Goal: Transaction & Acquisition: Book appointment/travel/reservation

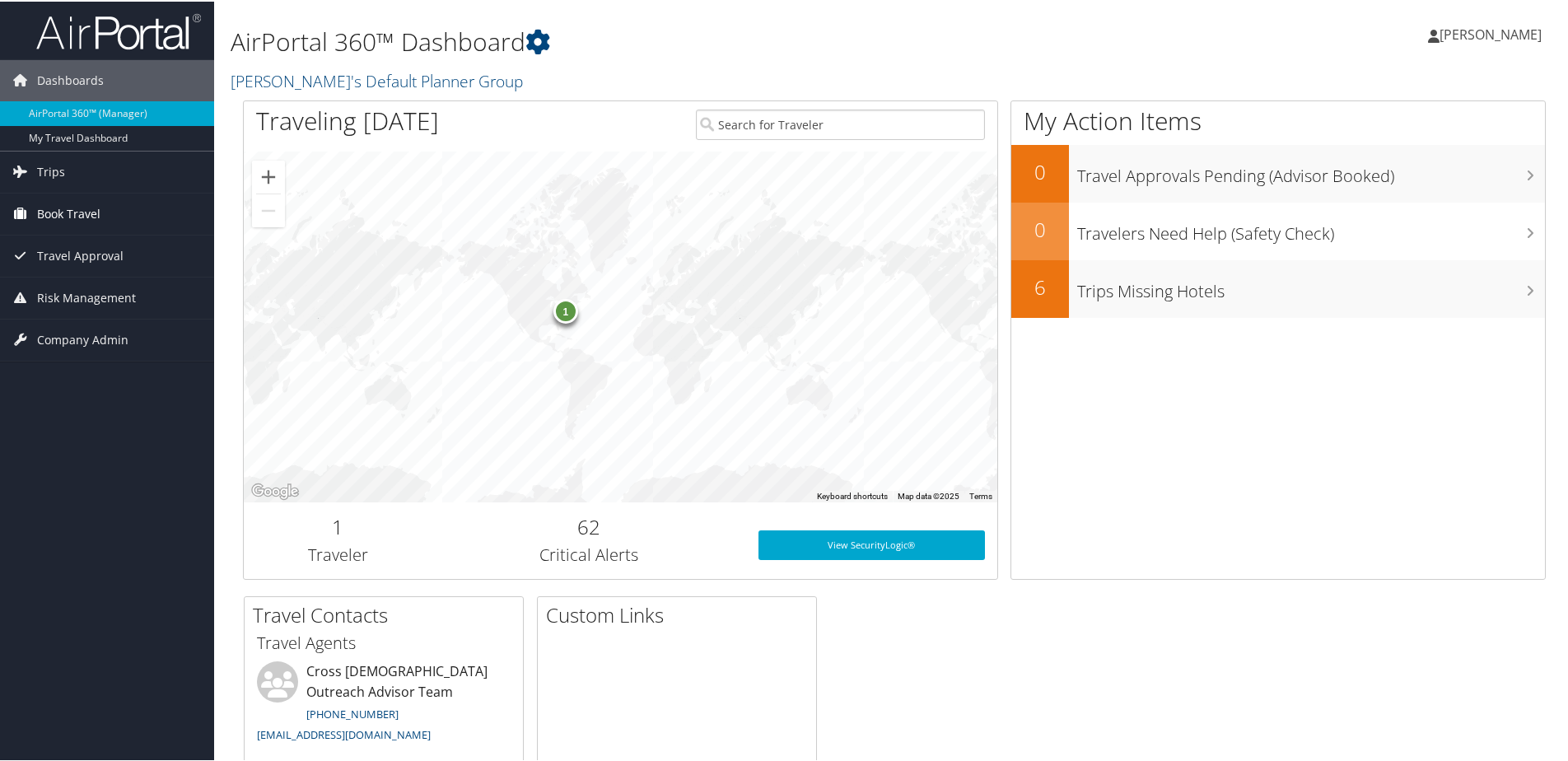
click at [42, 209] on span "Book Travel" at bounding box center [68, 213] width 63 height 42
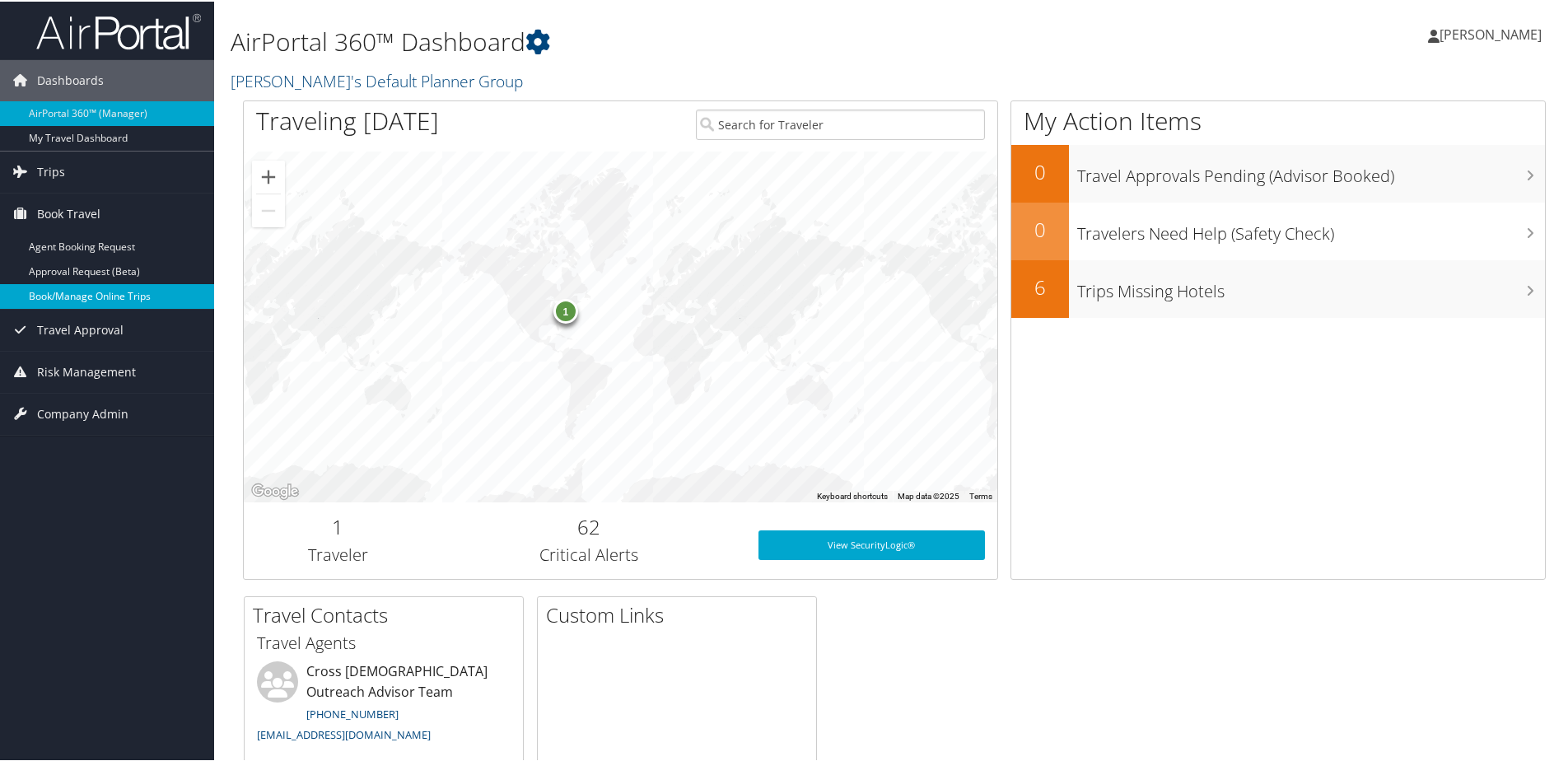
click at [54, 285] on link "Book/Manage Online Trips" at bounding box center [107, 294] width 214 height 25
